Goal: Information Seeking & Learning: Learn about a topic

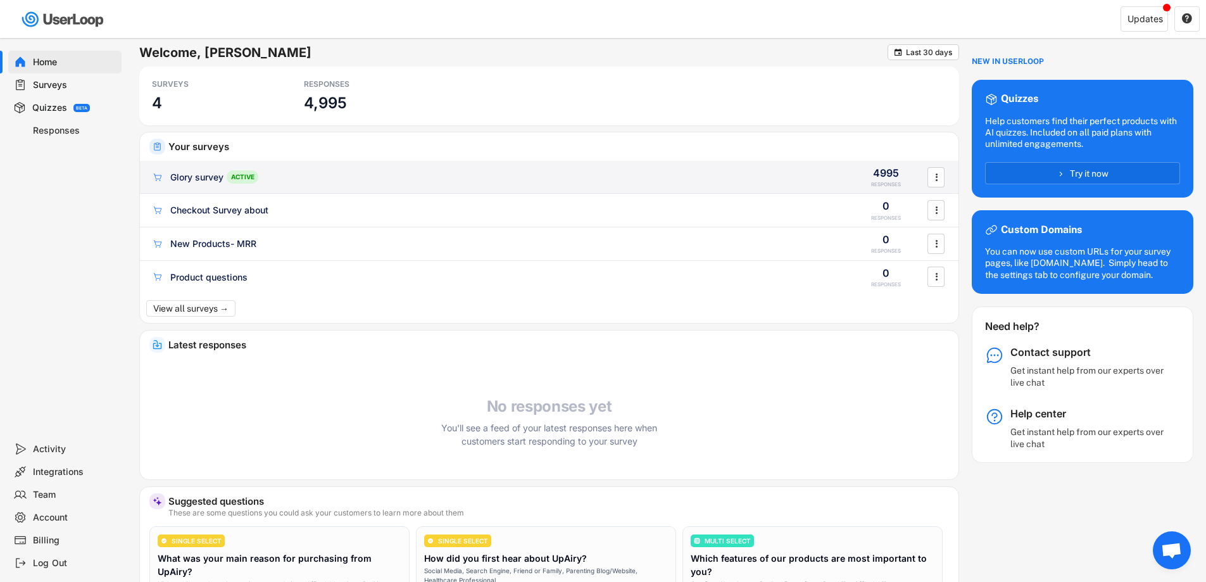
click at [195, 177] on div "Glory survey" at bounding box center [196, 177] width 53 height 13
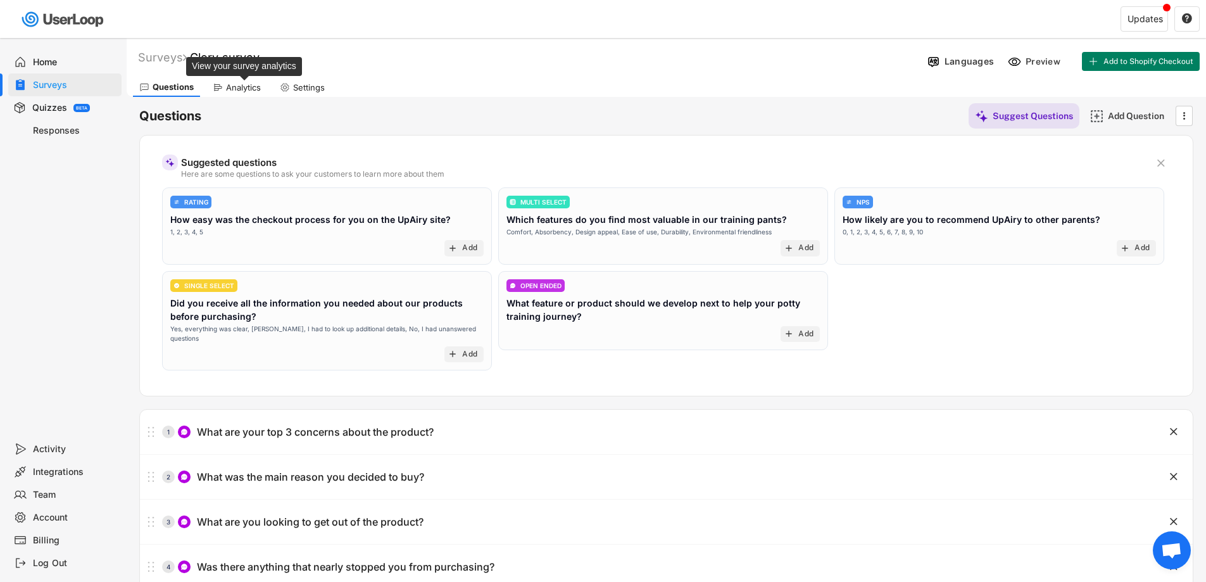
click at [255, 89] on div "Analytics" at bounding box center [243, 87] width 35 height 11
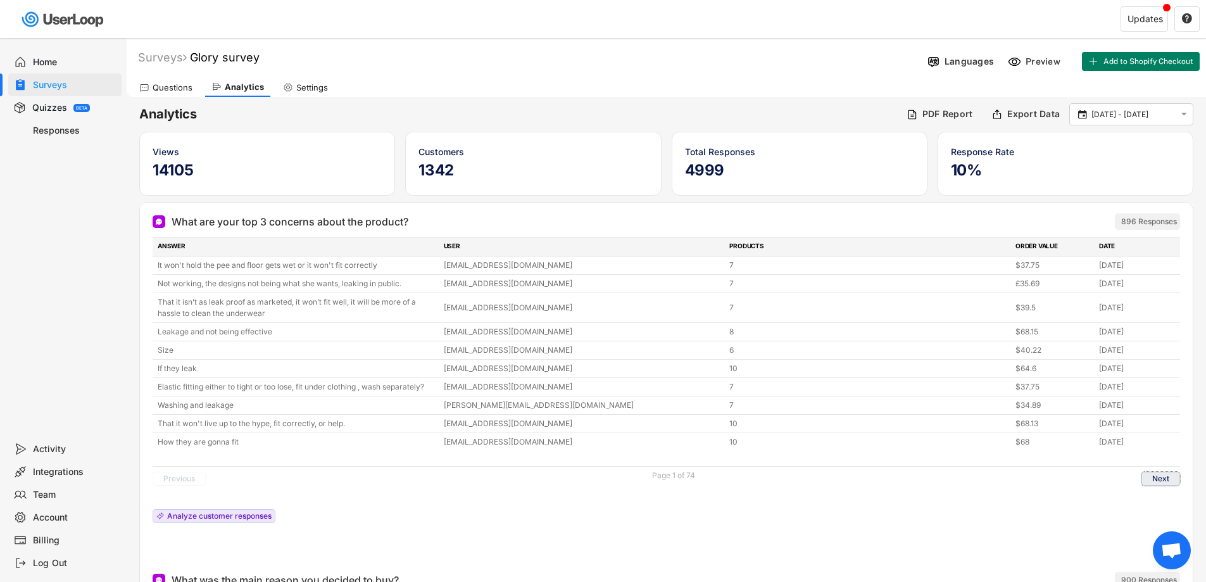
click at [1159, 474] on button "Next" at bounding box center [1161, 479] width 39 height 14
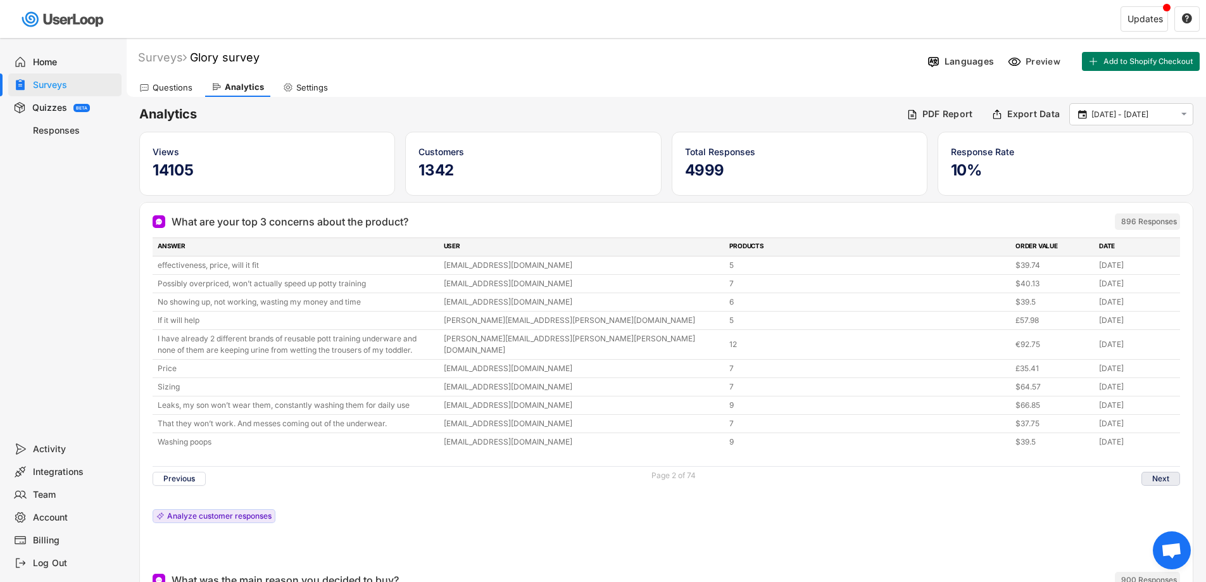
click at [1161, 477] on button "Next" at bounding box center [1161, 479] width 39 height 14
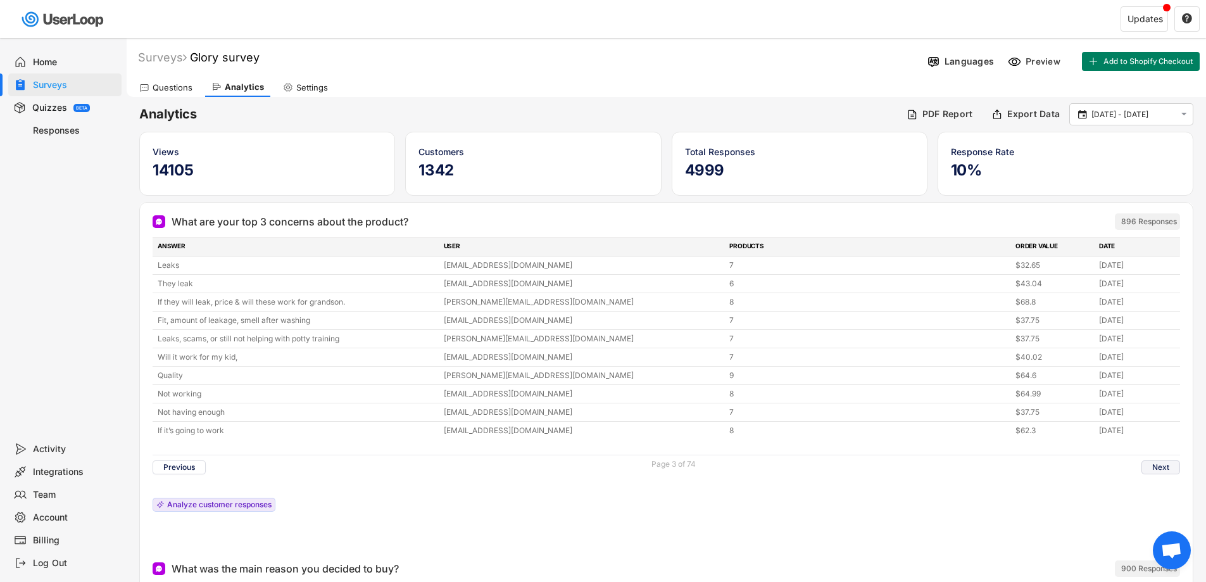
click at [1159, 469] on button "Next" at bounding box center [1161, 467] width 39 height 14
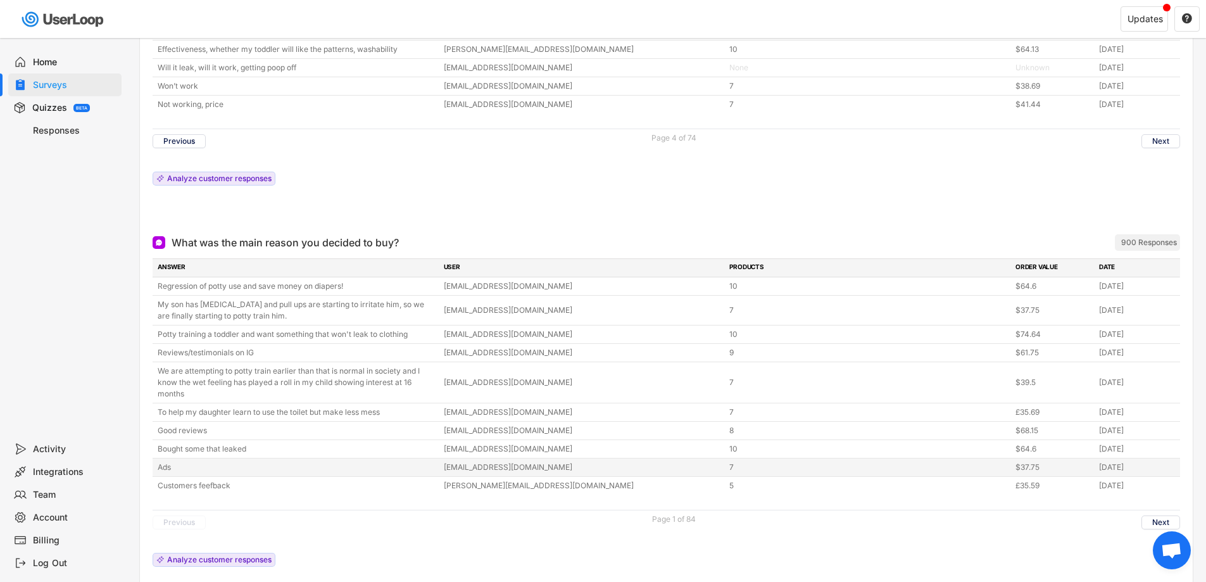
scroll to position [380, 0]
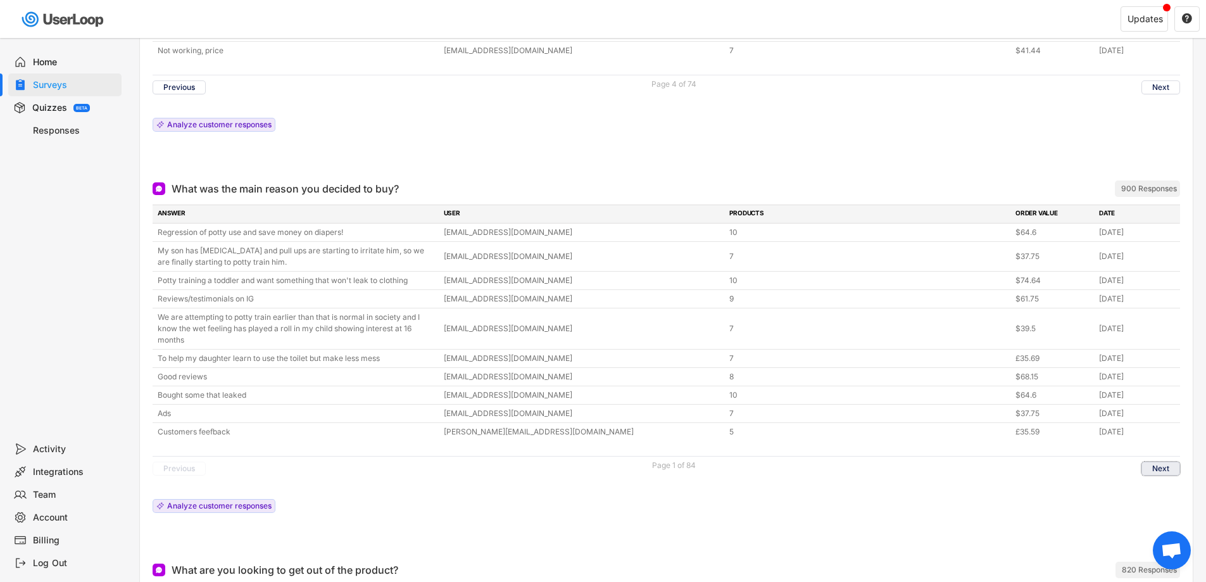
click at [1154, 464] on button "Next" at bounding box center [1161, 469] width 39 height 14
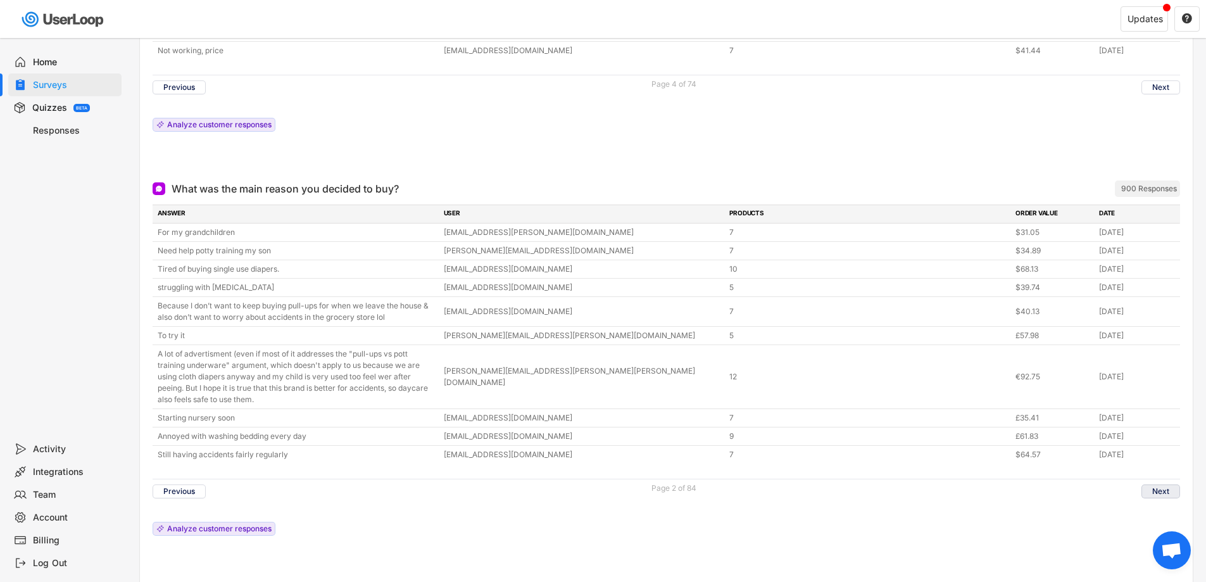
click at [1152, 491] on button "Next" at bounding box center [1161, 491] width 39 height 14
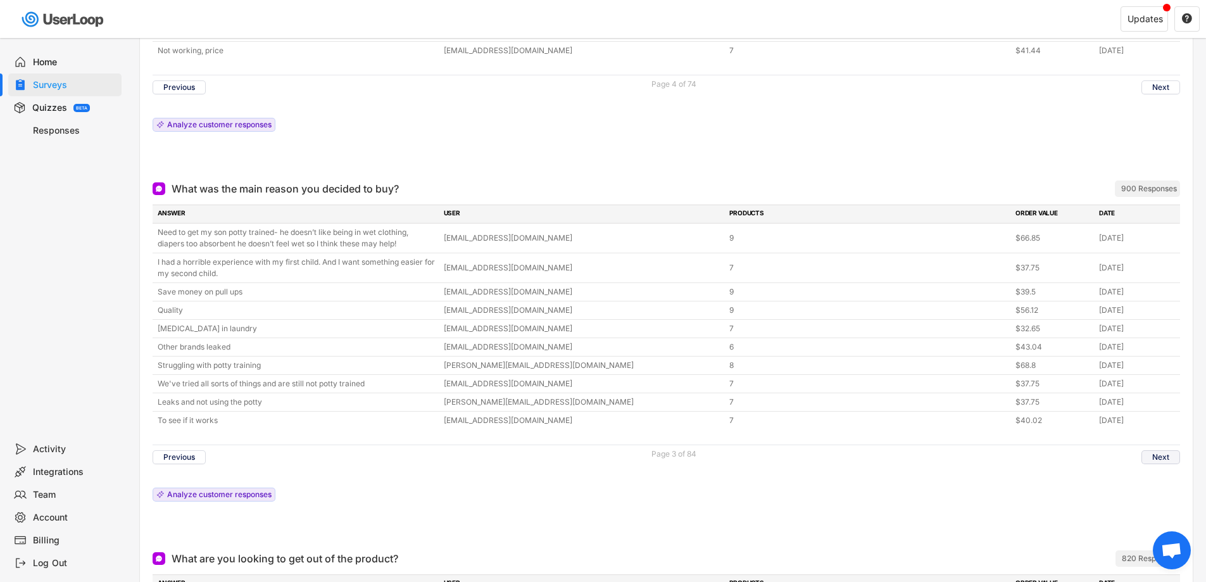
click at [1162, 453] on button "Next" at bounding box center [1161, 457] width 39 height 14
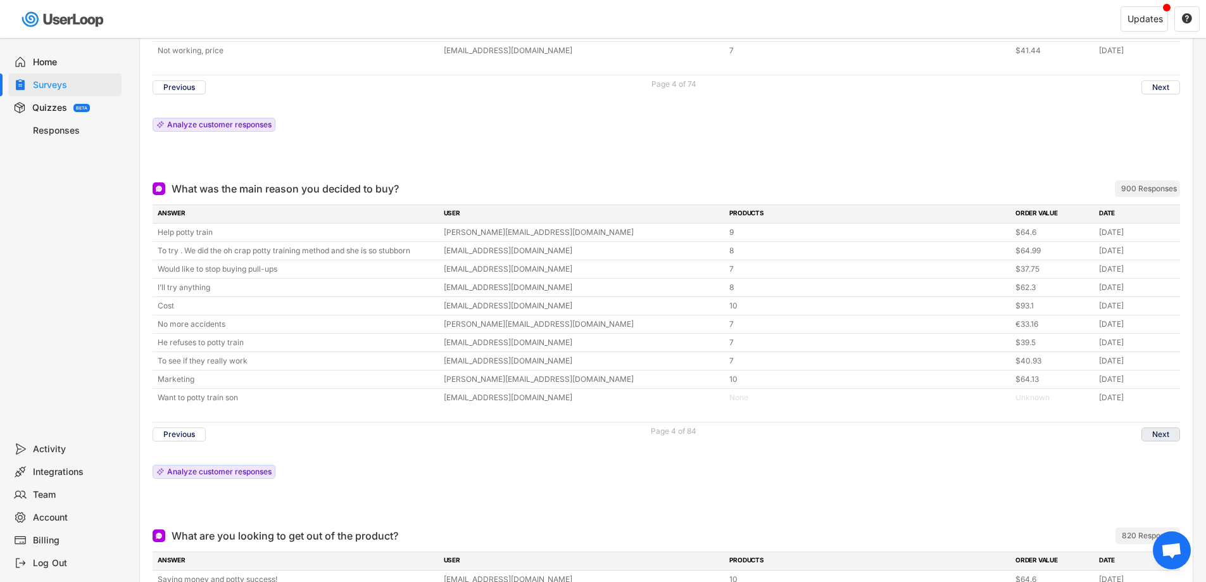
click at [1148, 435] on button "Next" at bounding box center [1161, 434] width 39 height 14
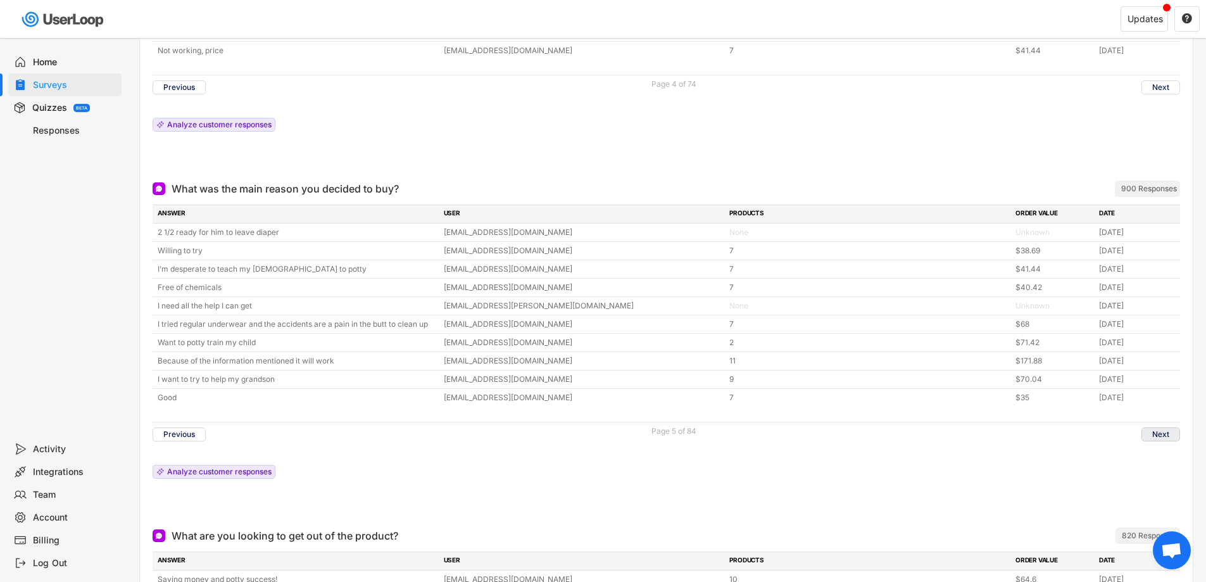
click at [1155, 429] on button "Next" at bounding box center [1161, 434] width 39 height 14
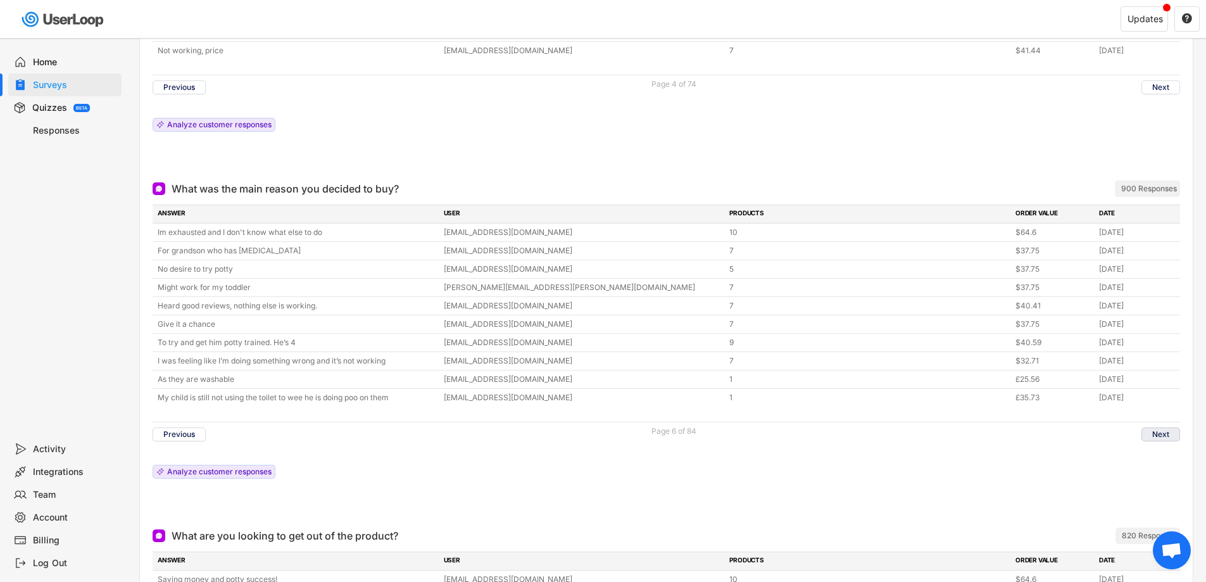
click at [1155, 429] on button "Next" at bounding box center [1161, 434] width 39 height 14
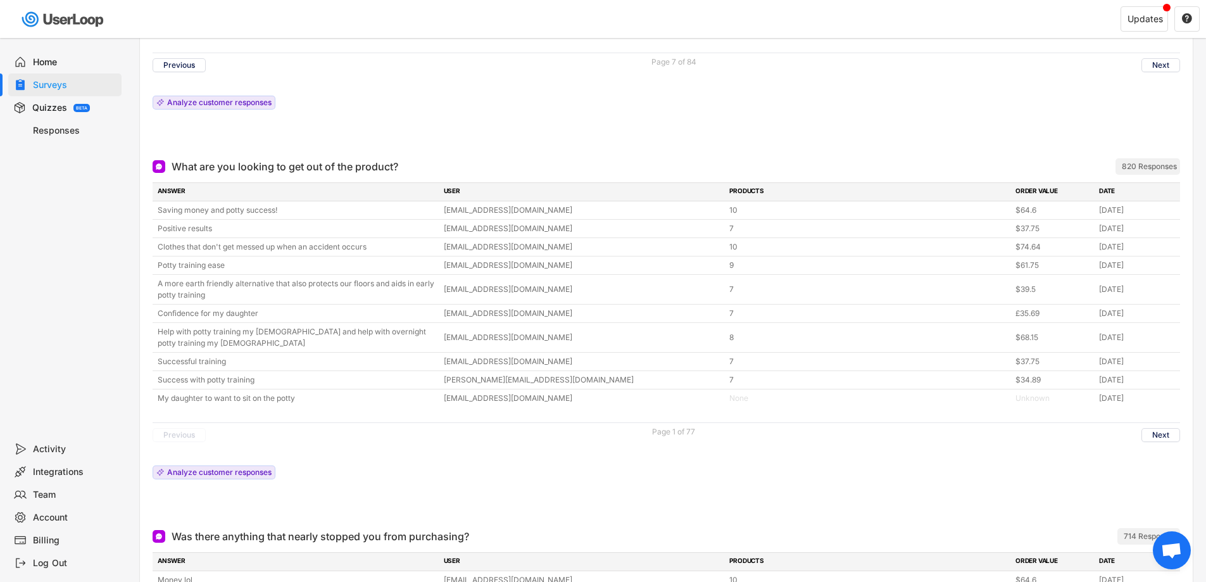
scroll to position [760, 0]
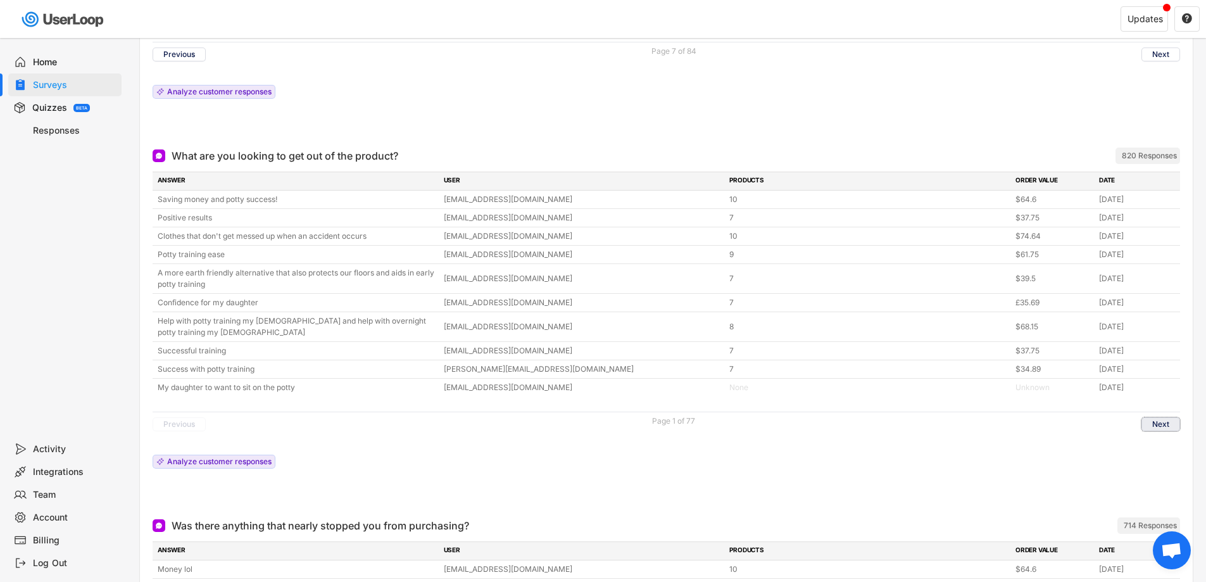
click at [1162, 431] on button "Next" at bounding box center [1161, 424] width 39 height 14
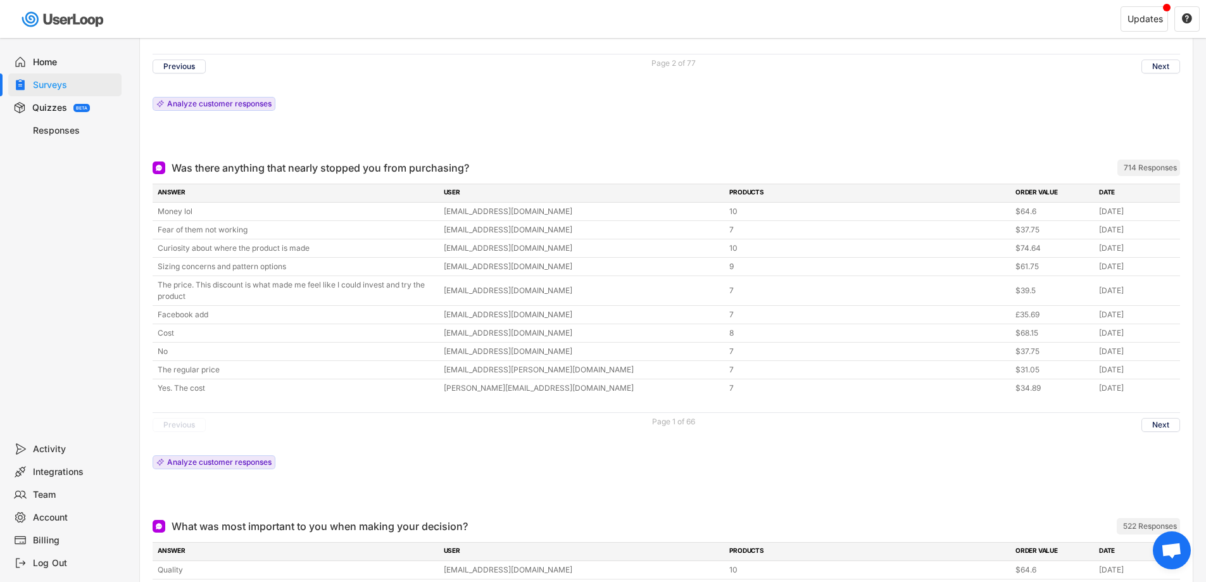
scroll to position [1140, 0]
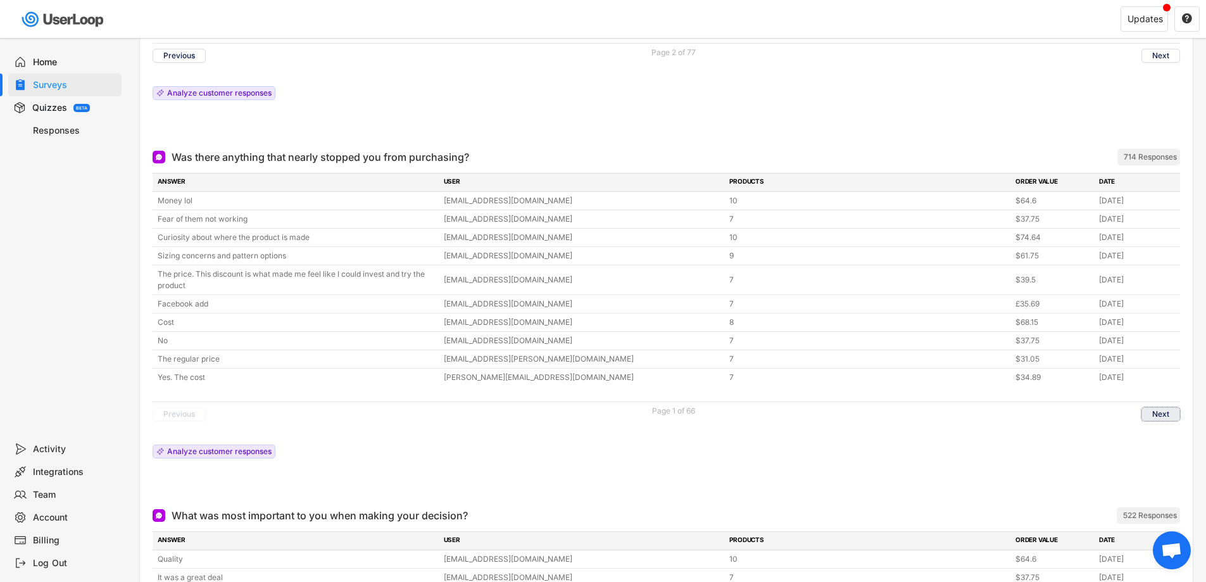
click at [1164, 421] on button "Next" at bounding box center [1161, 414] width 39 height 14
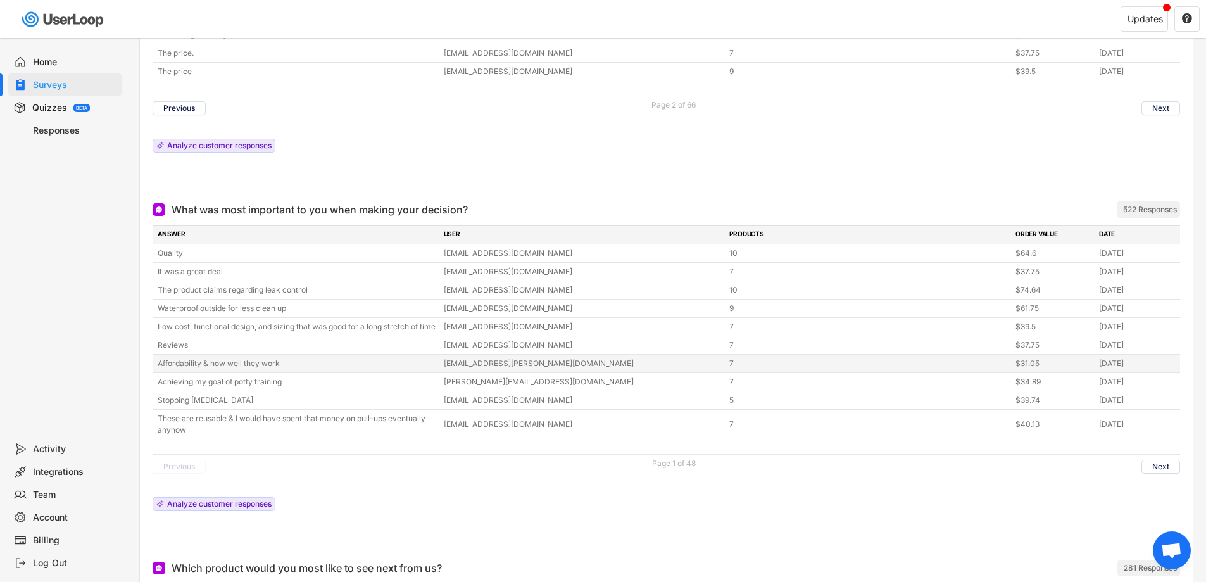
scroll to position [1456, 0]
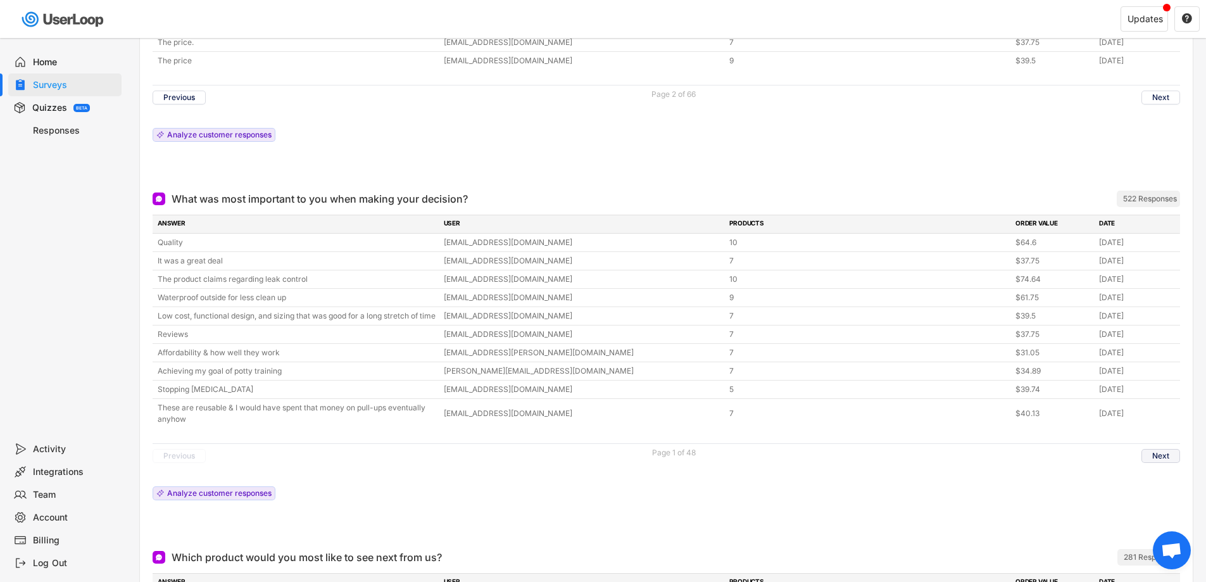
click at [1164, 463] on button "Next" at bounding box center [1161, 456] width 39 height 14
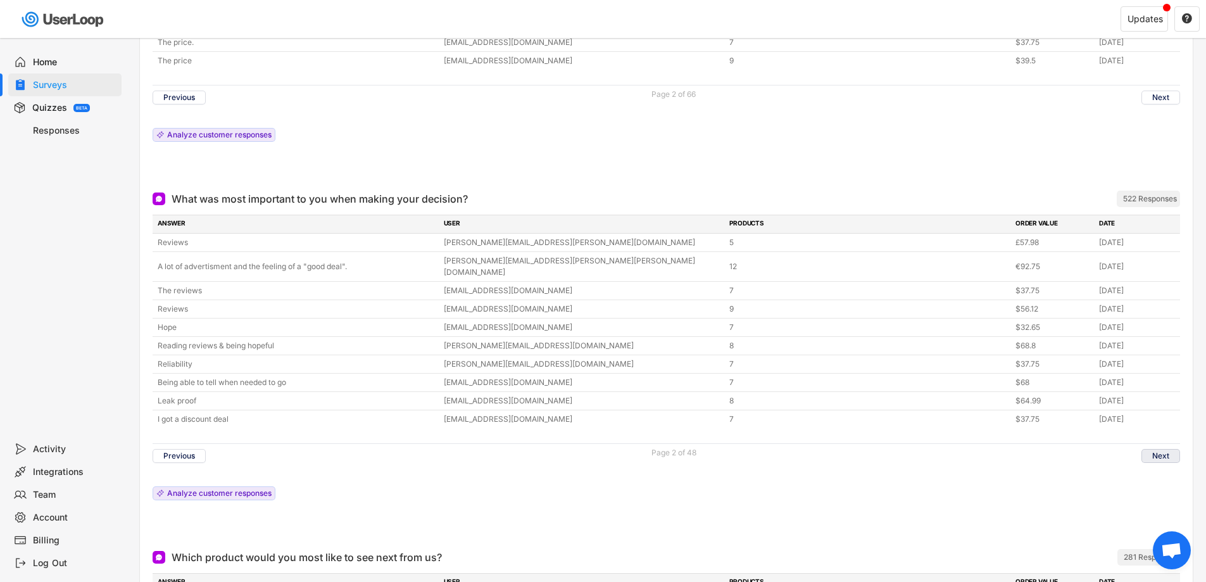
click at [1163, 454] on button "Next" at bounding box center [1161, 456] width 39 height 14
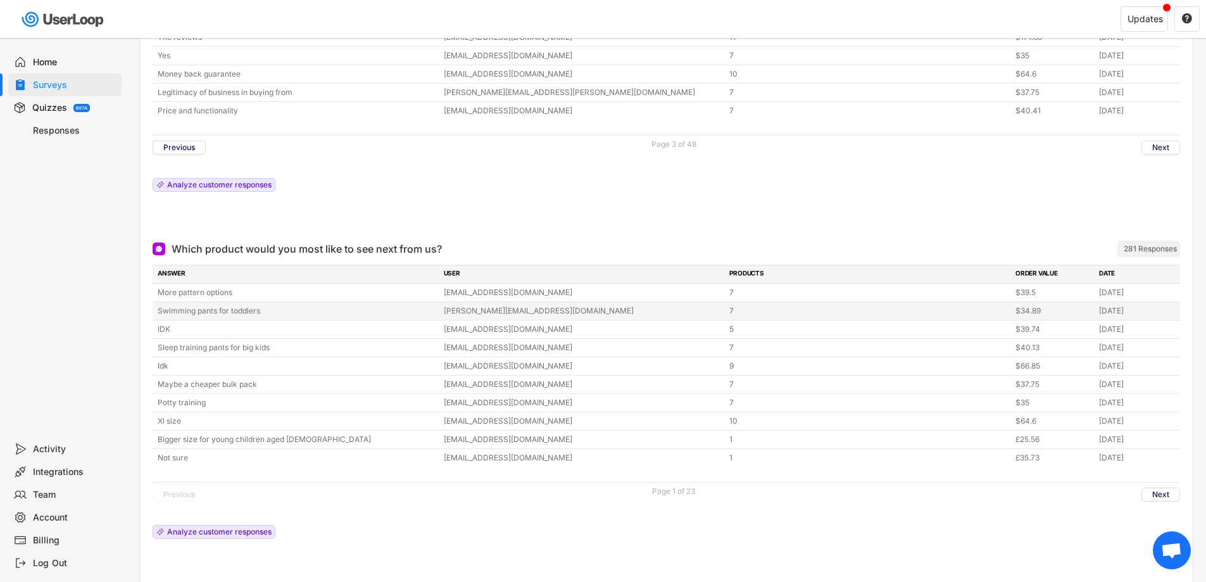
scroll to position [1773, 0]
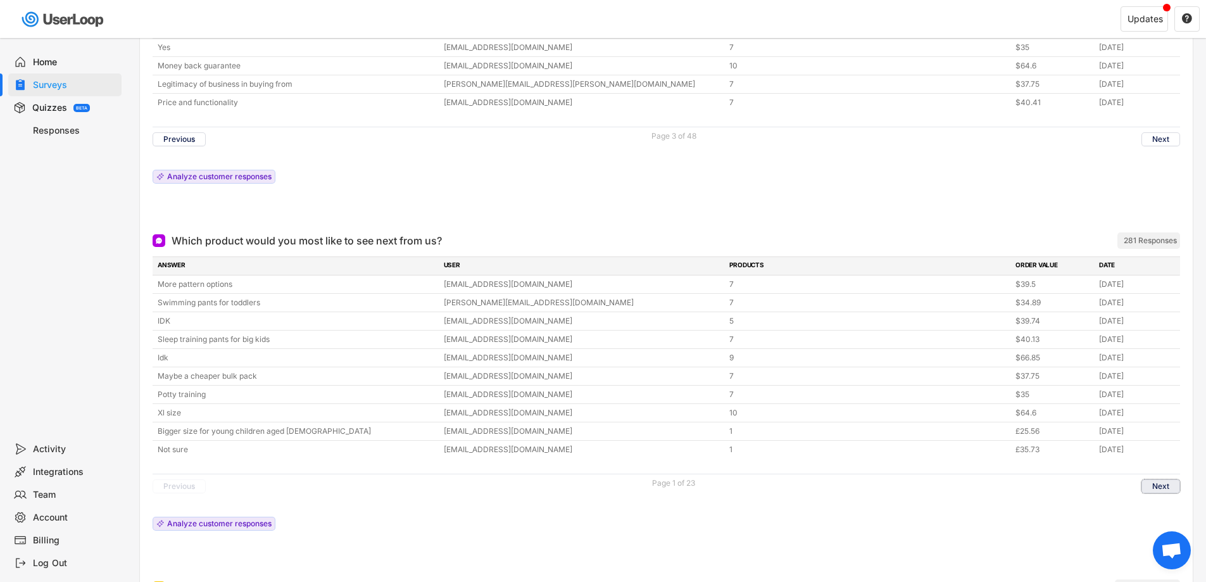
click at [1160, 493] on button "Next" at bounding box center [1161, 486] width 39 height 14
